Goal: Find specific page/section: Find specific page/section

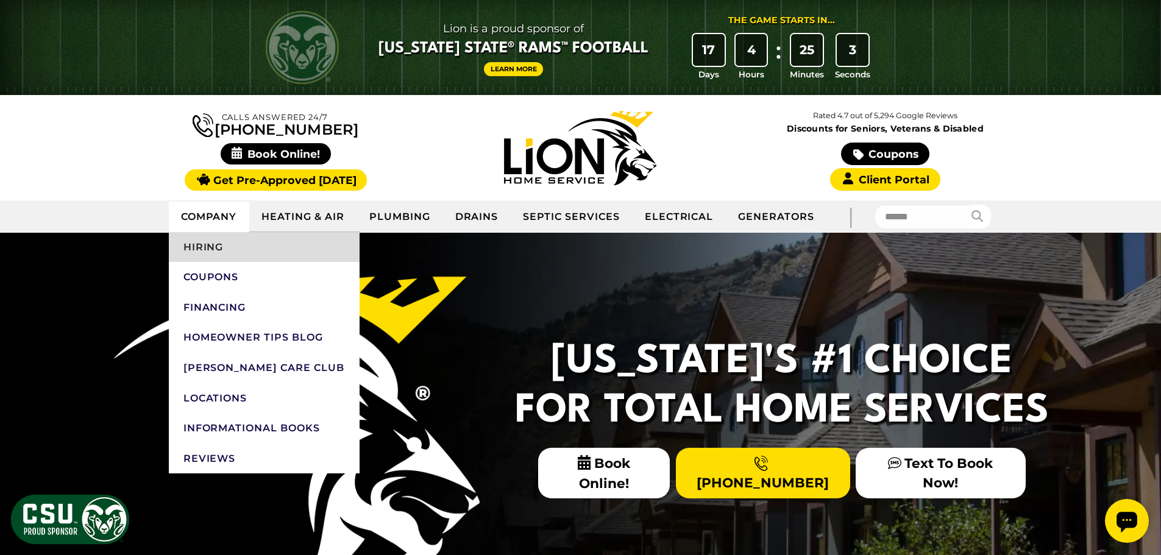
click at [218, 256] on link "Hiring" at bounding box center [264, 247] width 191 height 30
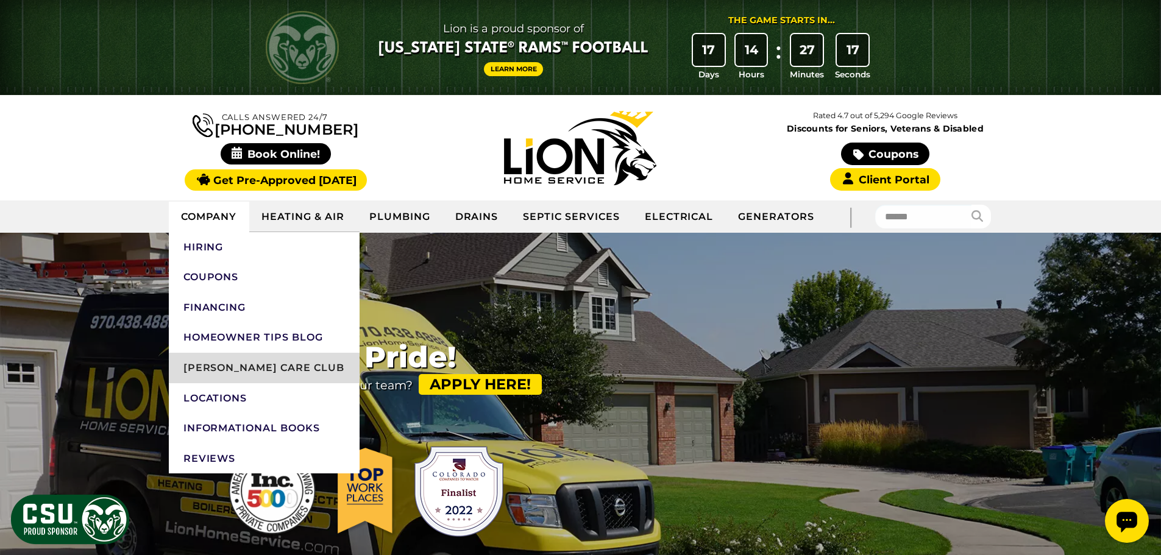
click at [252, 363] on link "[PERSON_NAME] Care Club" at bounding box center [264, 368] width 191 height 30
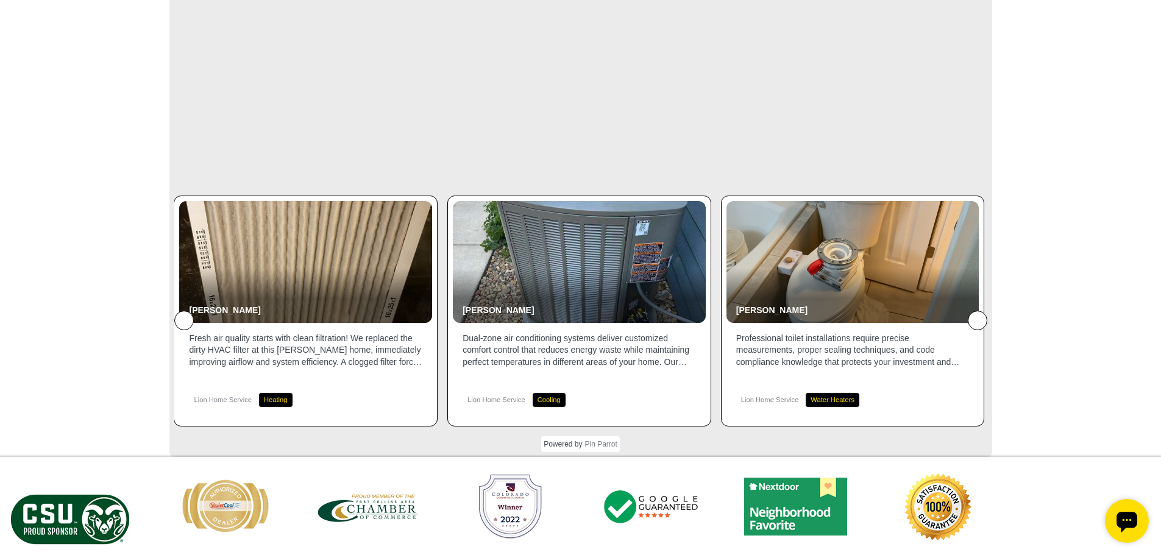
scroll to position [2628, 0]
